Goal: Information Seeking & Learning: Find contact information

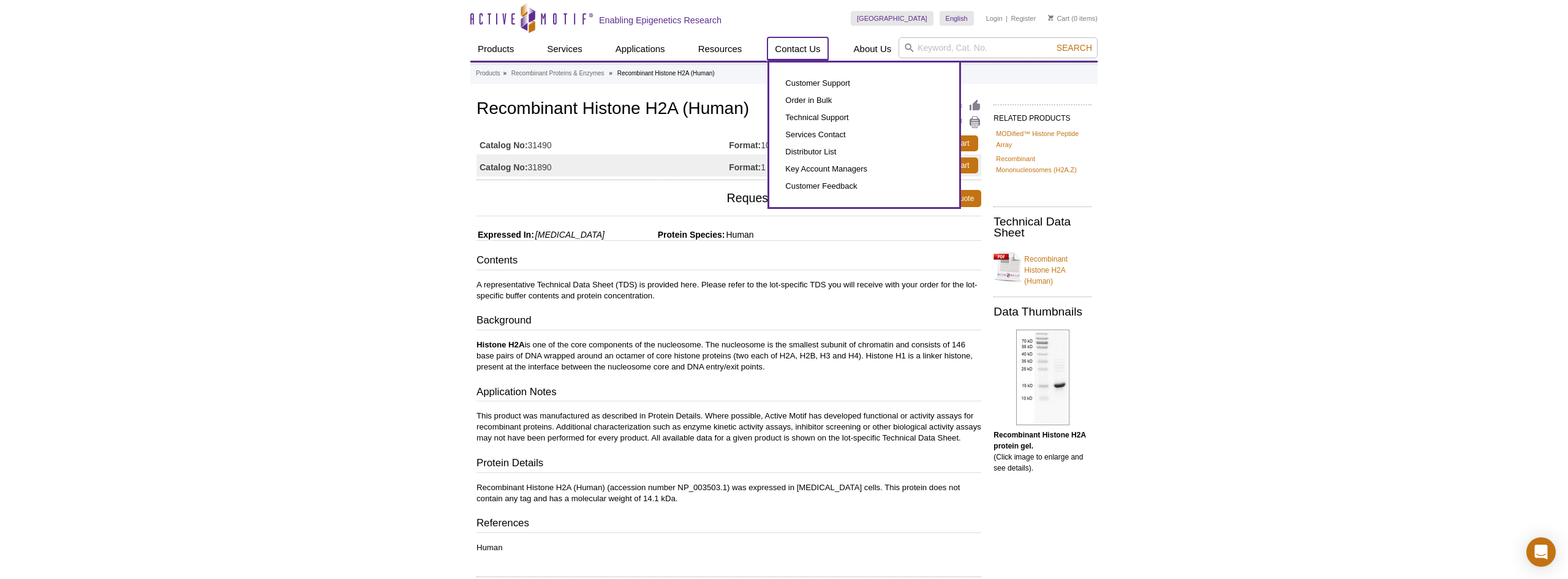
click at [803, 48] on link "Contact Us" at bounding box center [797, 49] width 60 height 24
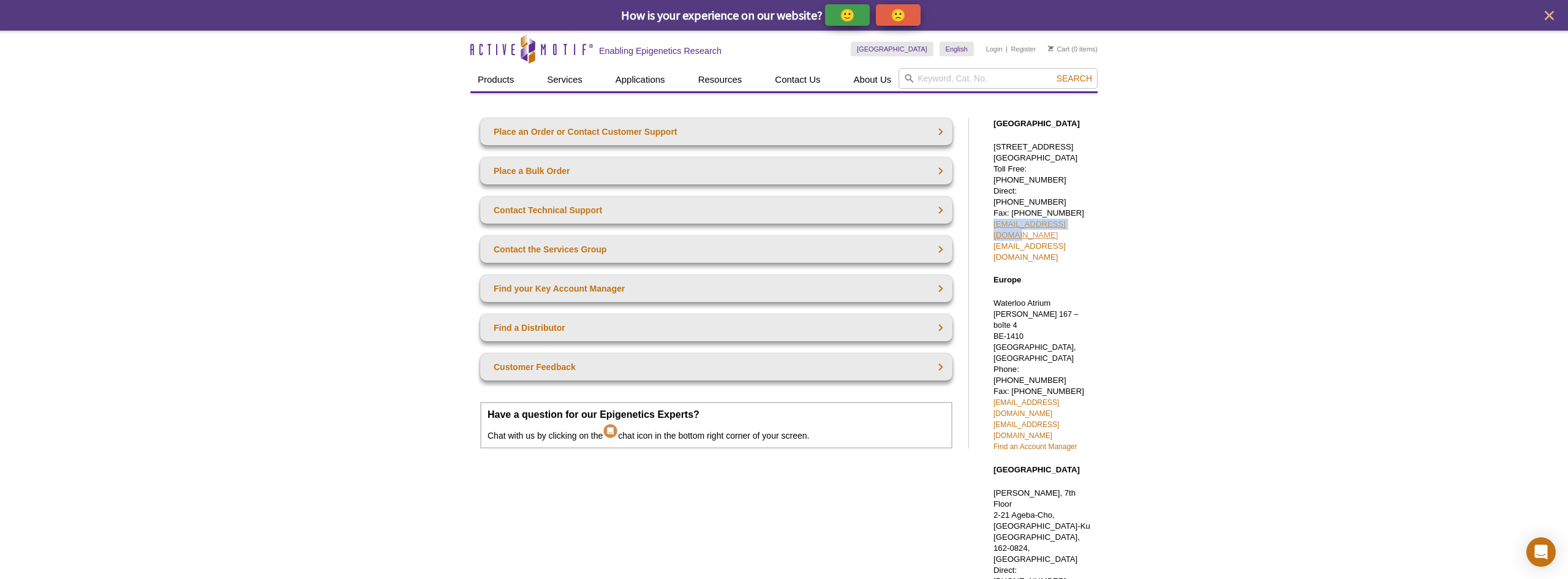
drag, startPoint x: 1083, startPoint y: 212, endPoint x: 994, endPoint y: 213, distance: 89.0
click at [994, 213] on p "1914 Palomar Oaks Way, Suite 150 Carlsbad, CA 92008 Toll Free: 877 222 9543 Dir…" at bounding box center [1042, 202] width 98 height 122
copy link "sales@activemotif.com"
